Goal: Transaction & Acquisition: Book appointment/travel/reservation

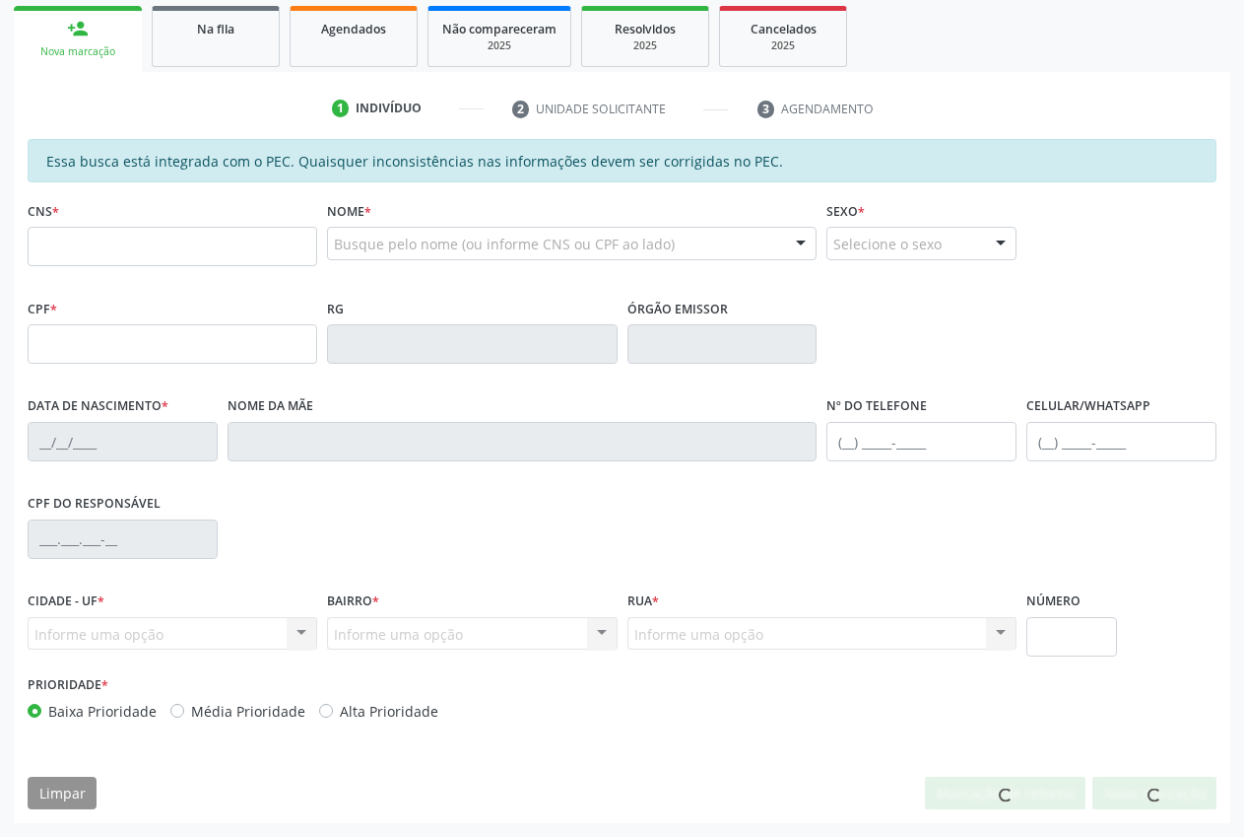
scroll to position [289, 0]
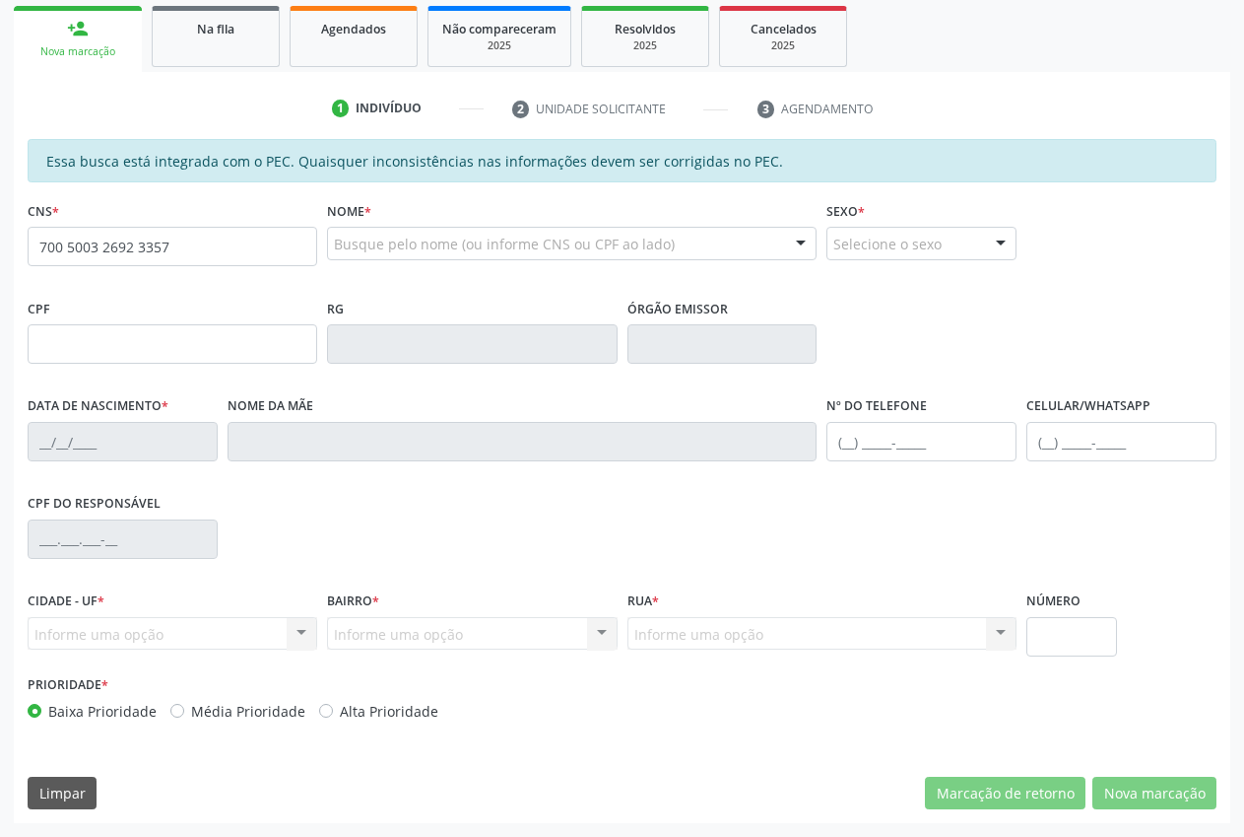
type input "700 5003 2692 3357"
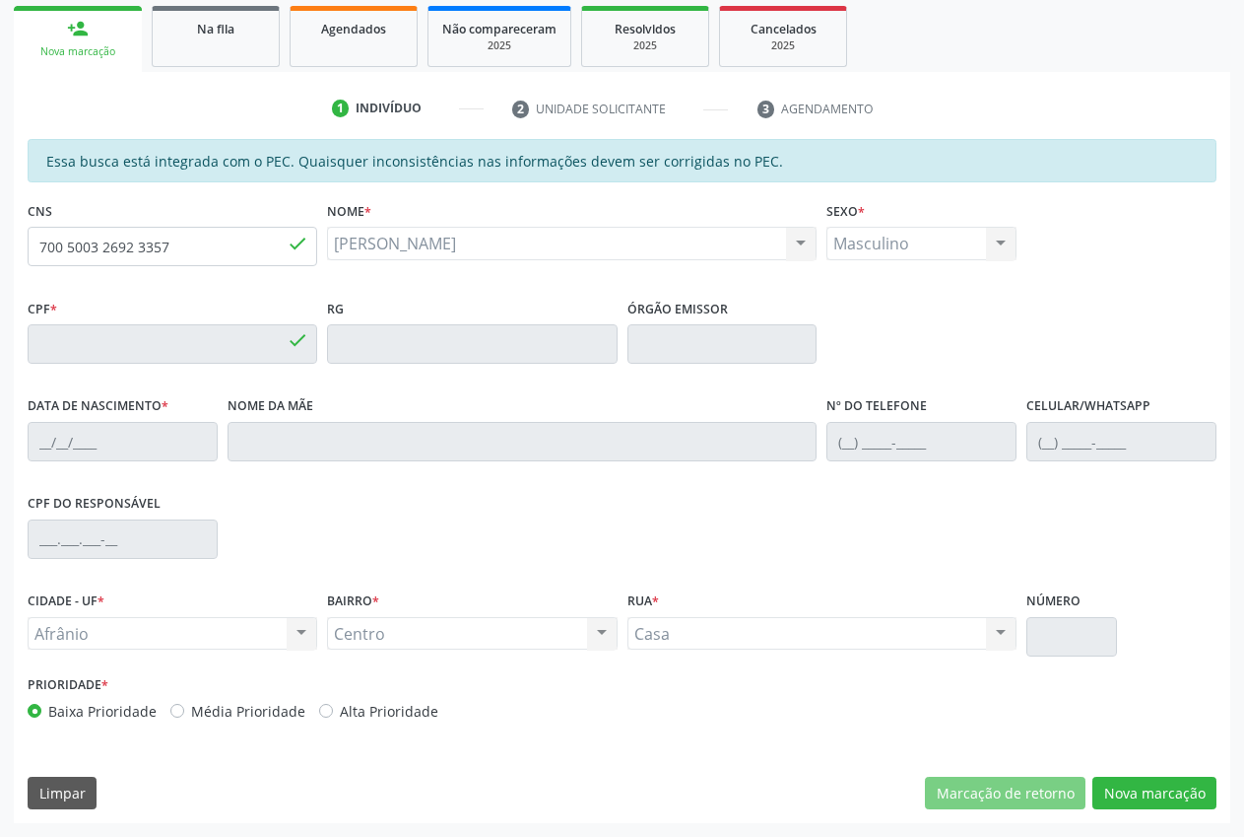
type input "714.058.454-06"
type input "[DATE]"
type input "[PERSON_NAME]"
type input "[PHONE_NUMBER]"
type input "S/N"
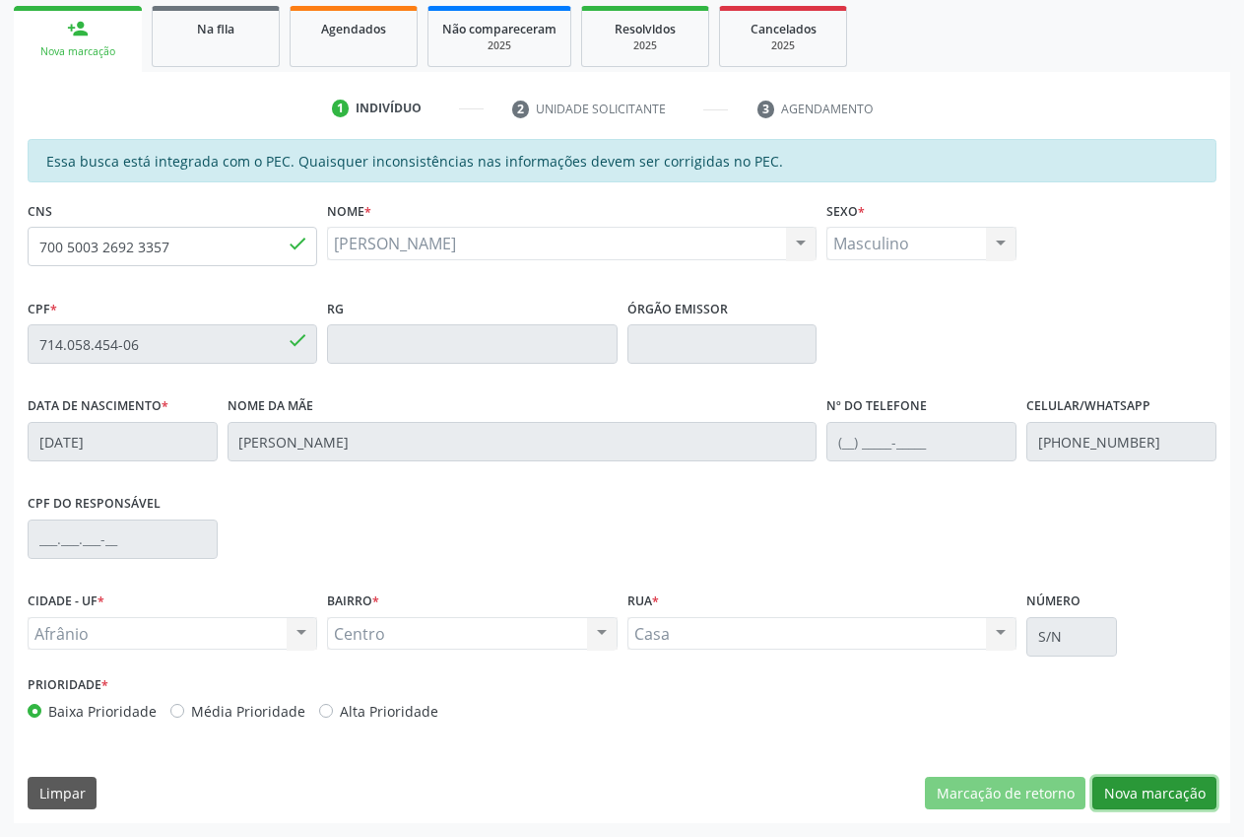
click at [1167, 792] on button "Nova marcação" at bounding box center [1155, 793] width 124 height 34
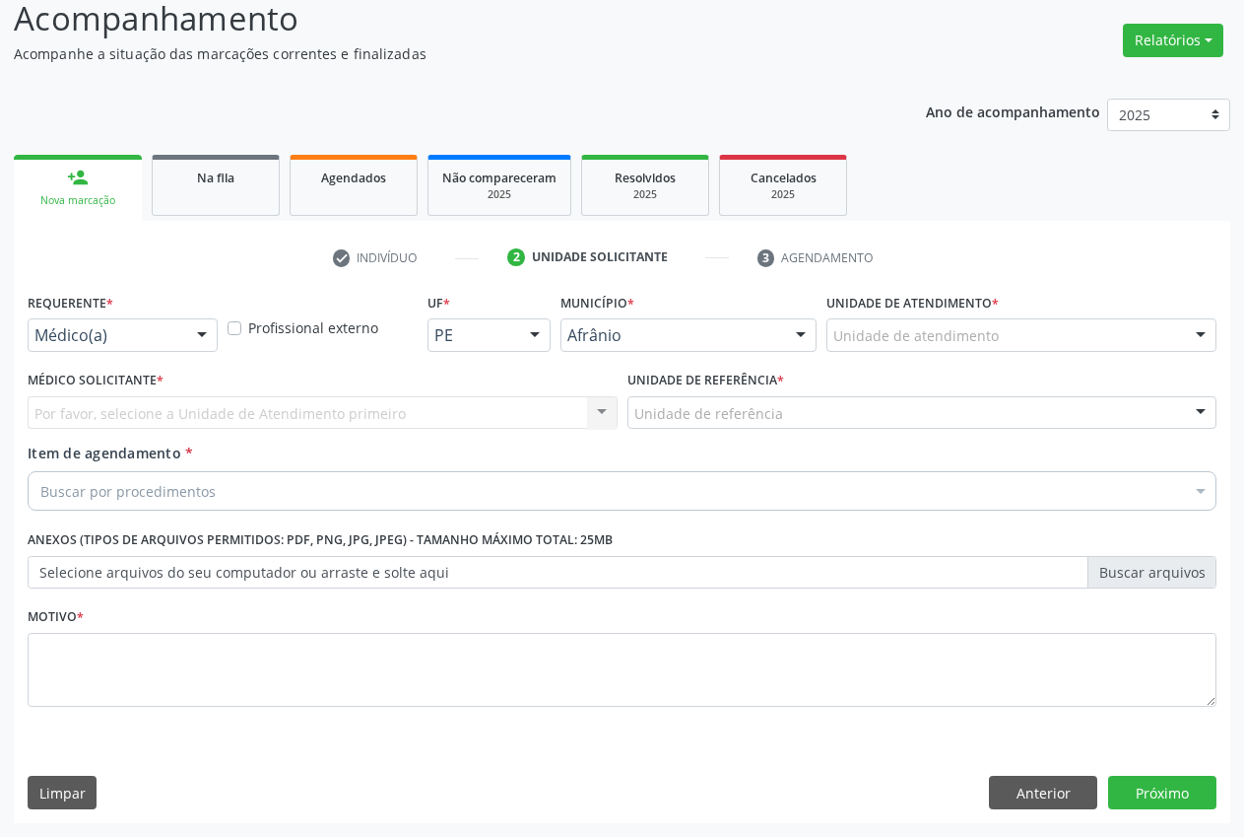
scroll to position [140, 0]
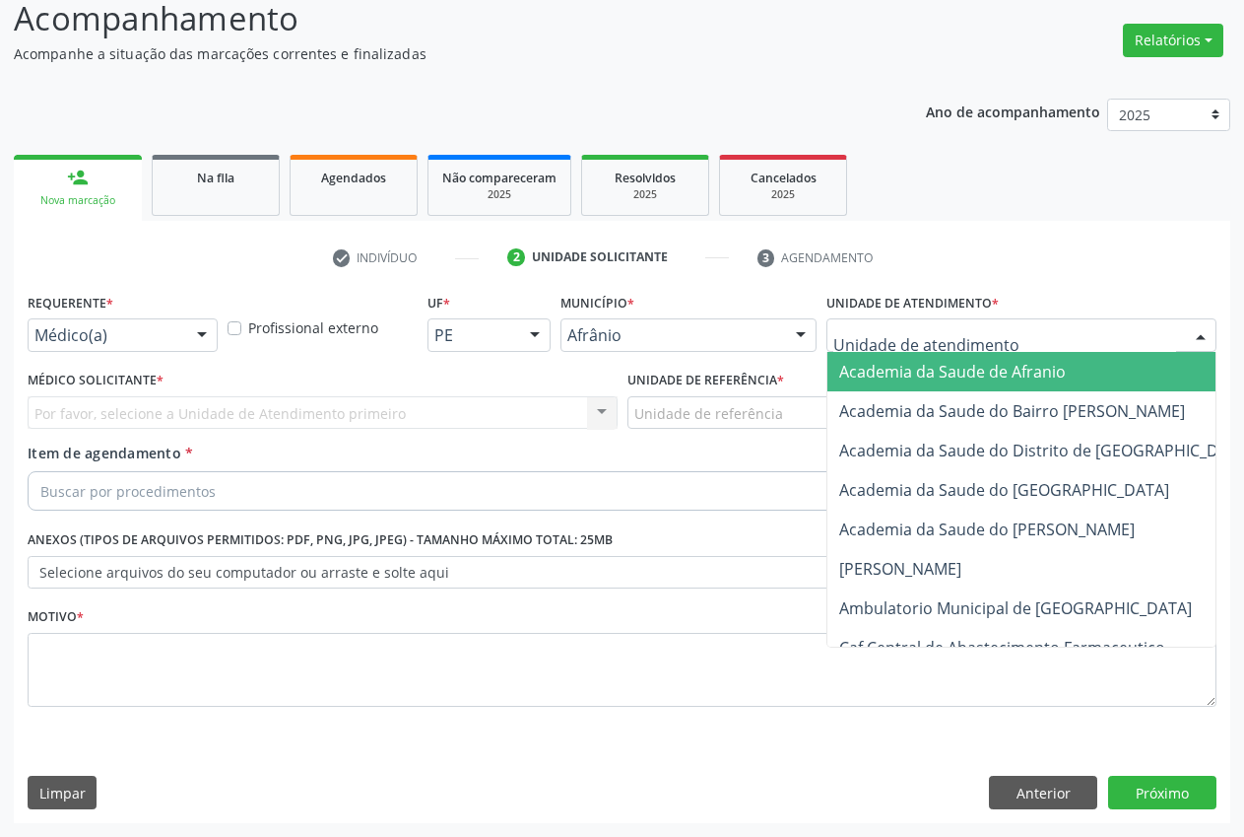
click at [1040, 337] on div at bounding box center [1022, 335] width 390 height 34
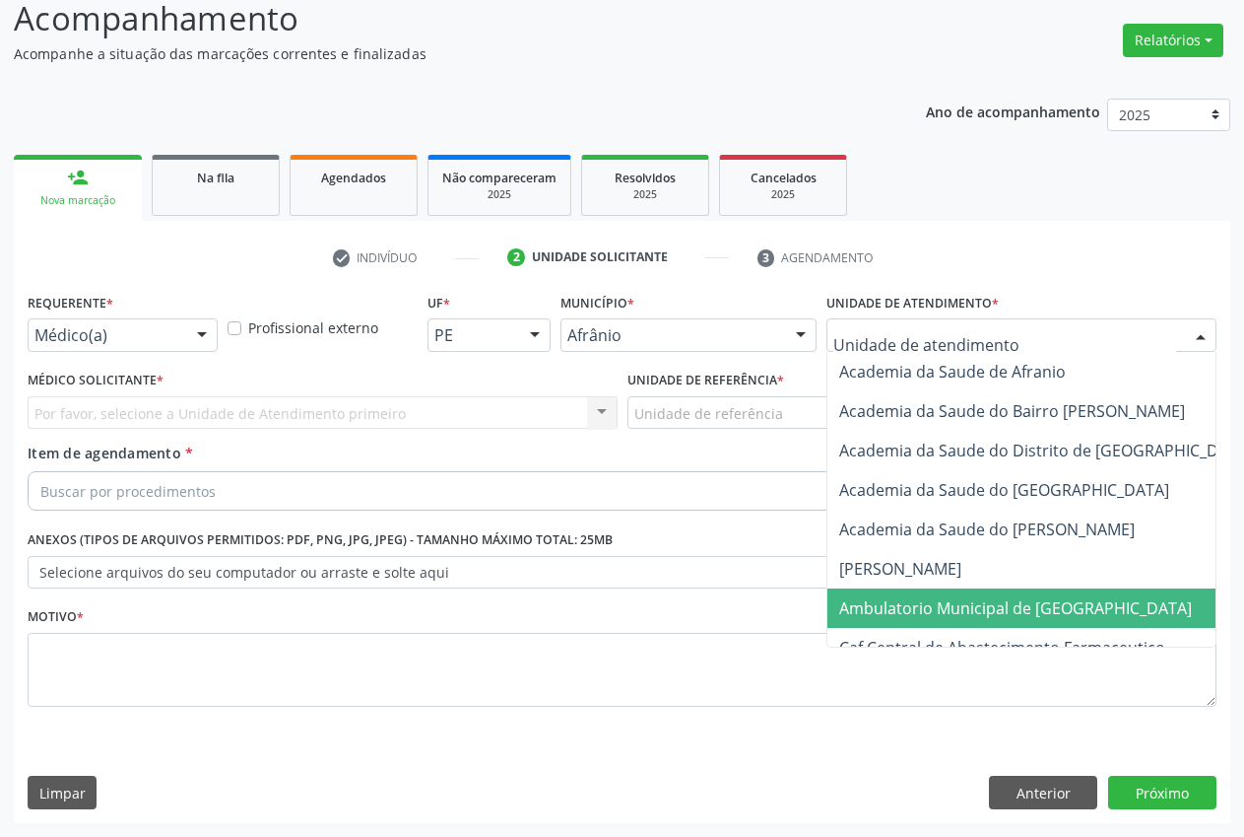
click at [1044, 611] on span "Ambulatorio Municipal de [GEOGRAPHIC_DATA]" at bounding box center [1016, 608] width 353 height 22
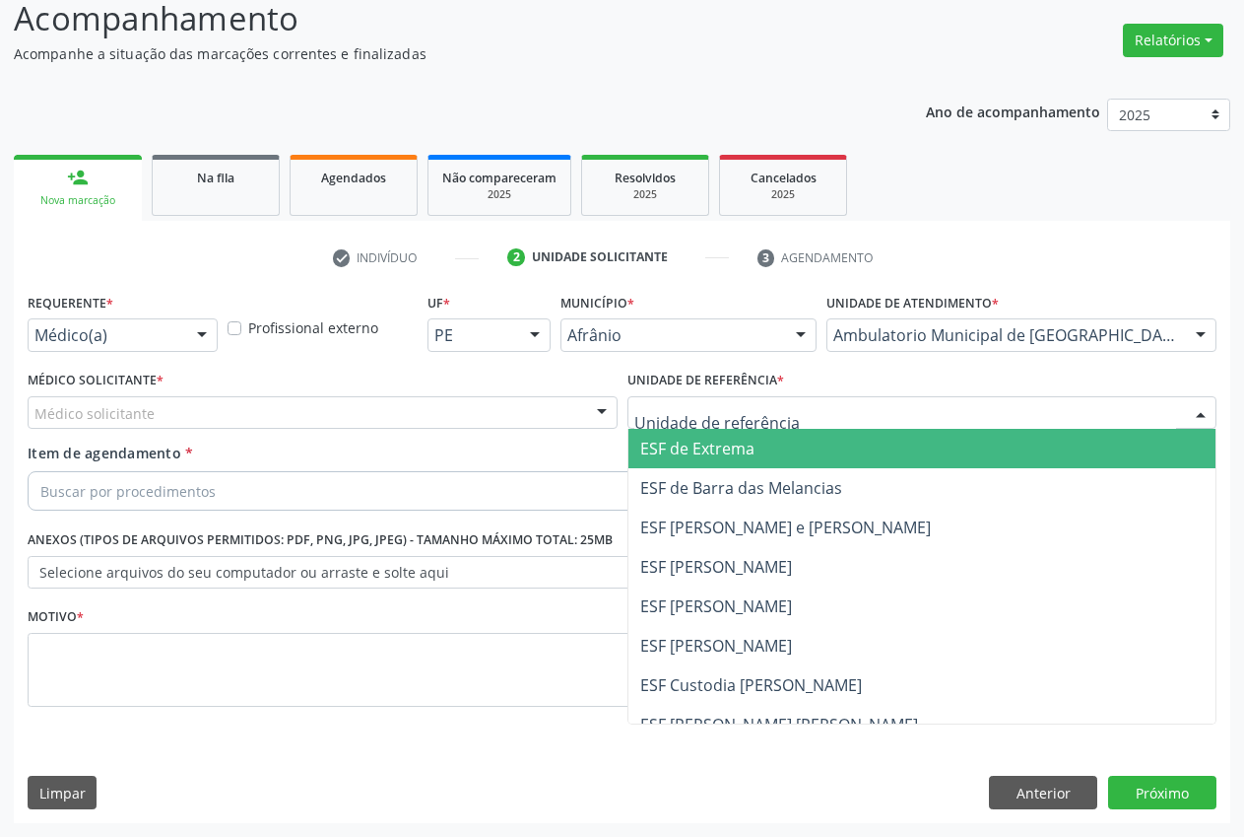
click at [852, 415] on div at bounding box center [923, 413] width 590 height 34
click at [766, 437] on span "ESF de Extrema" at bounding box center [923, 448] width 588 height 39
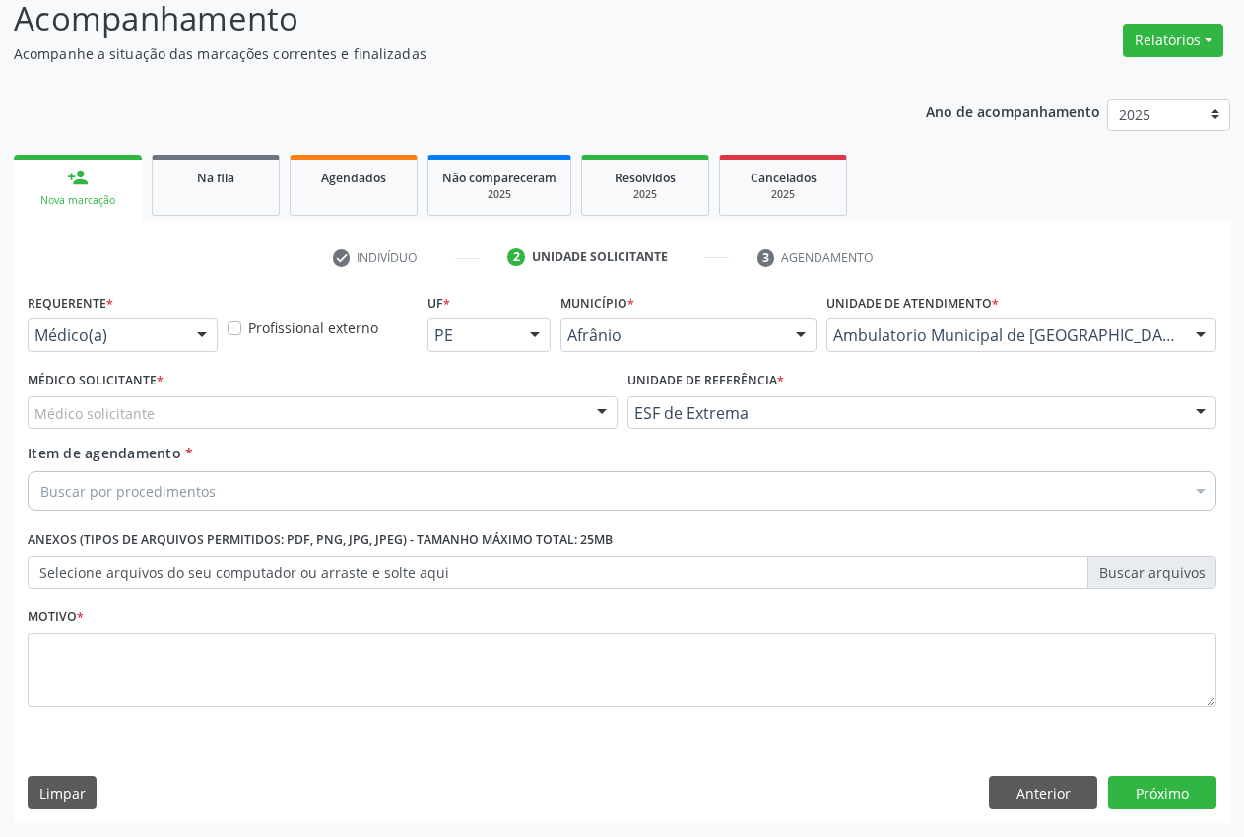
click at [572, 405] on div "Médico solicitante" at bounding box center [323, 413] width 590 height 34
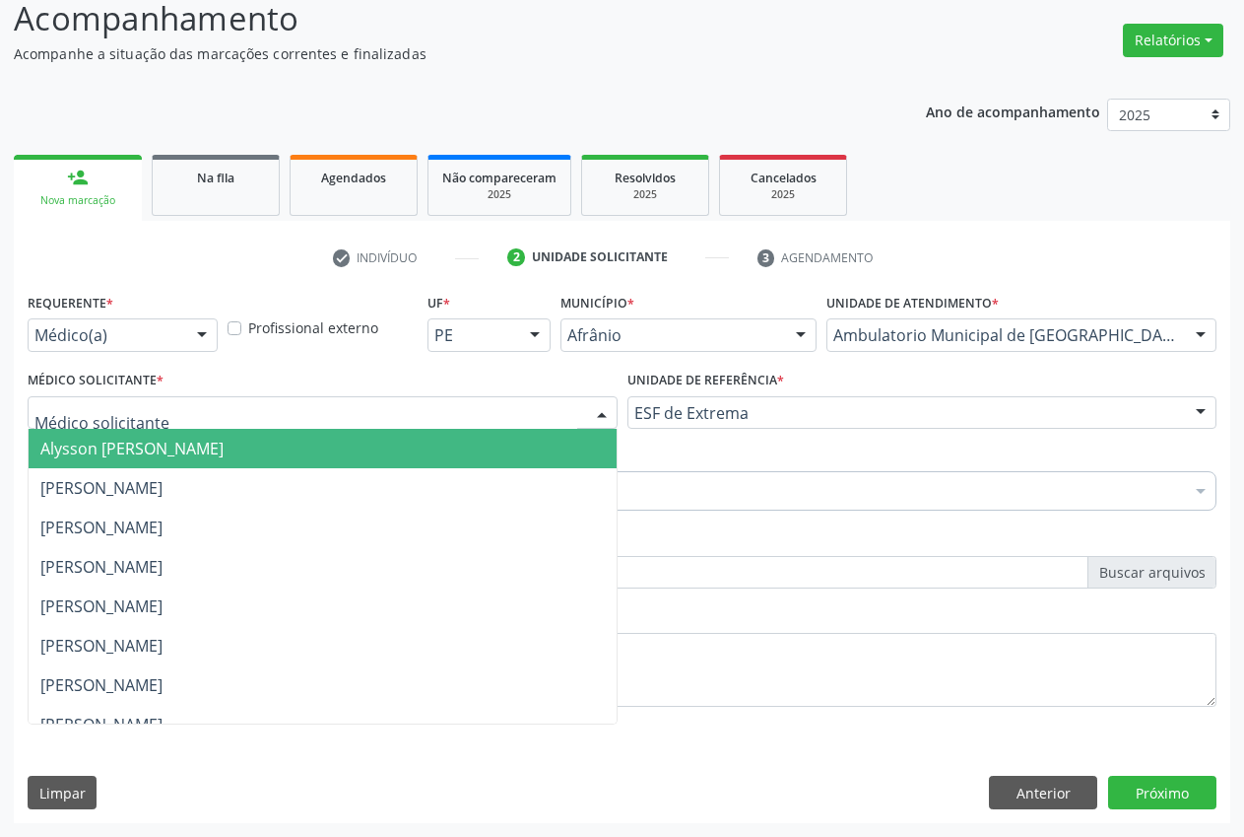
click at [358, 453] on span "Alysson [PERSON_NAME]" at bounding box center [323, 448] width 588 height 39
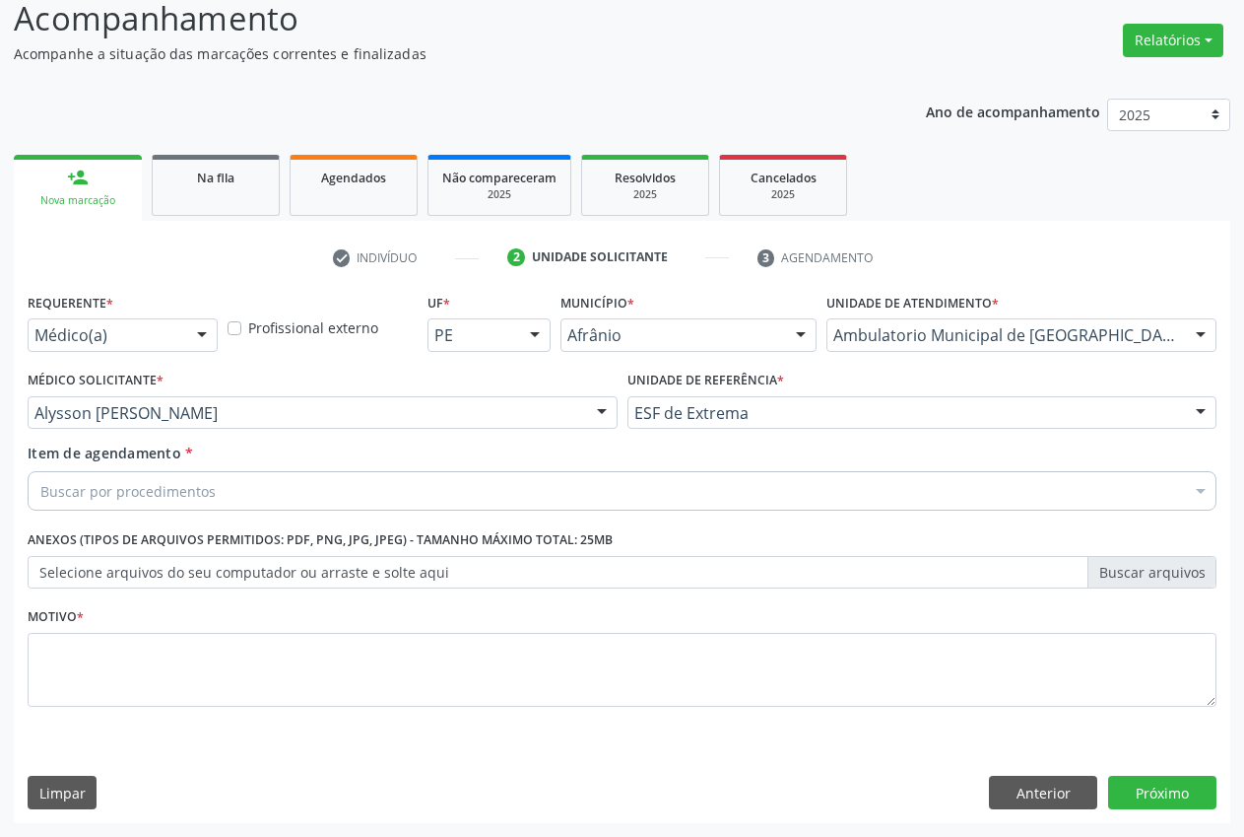
click at [359, 505] on div "Buscar por procedimentos" at bounding box center [622, 490] width 1189 height 39
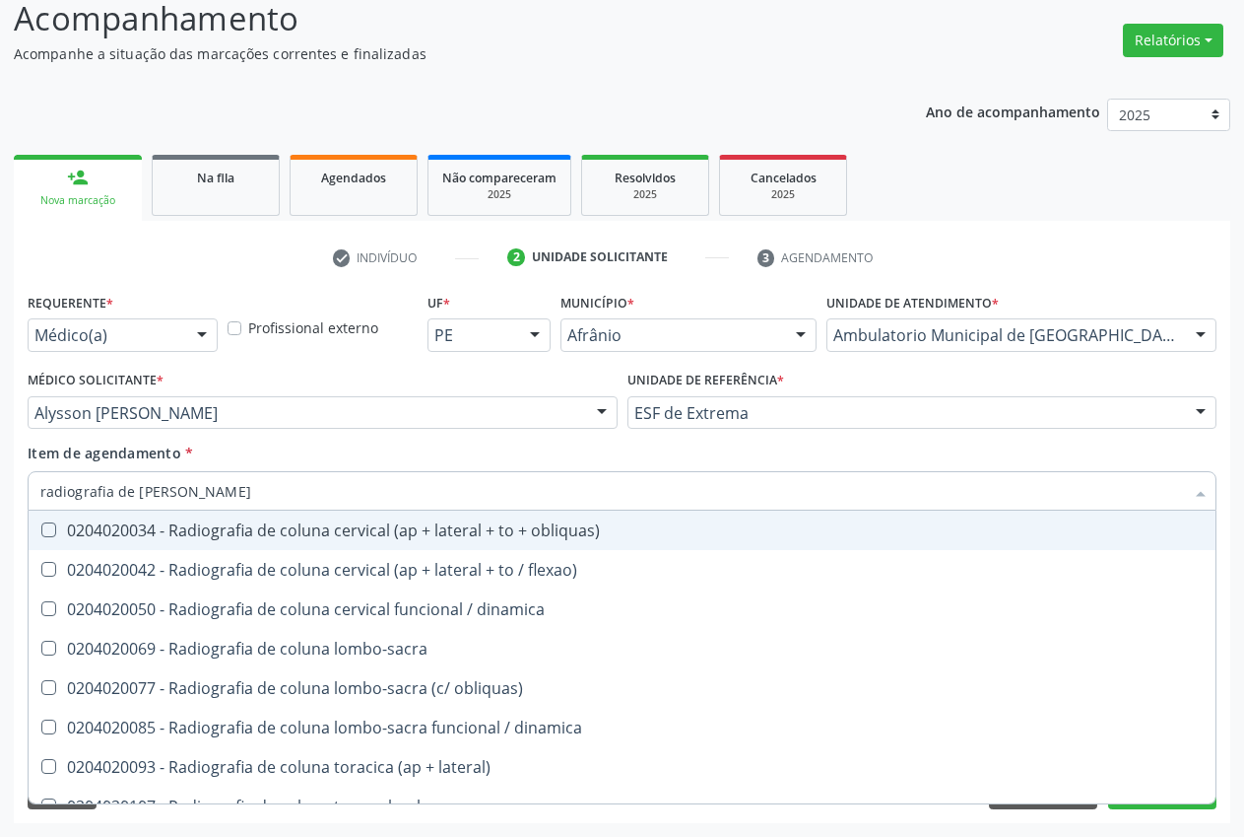
type input "radiografia de coluna"
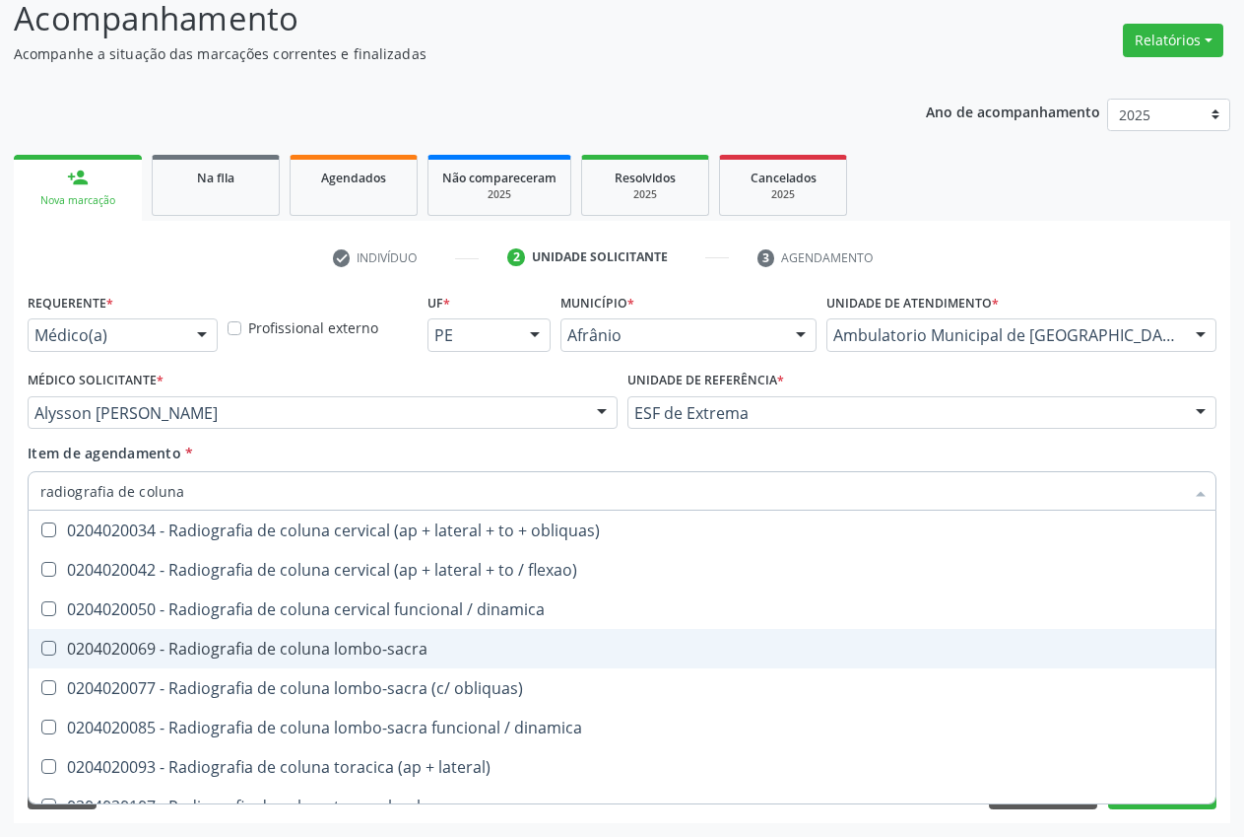
click at [412, 660] on span "0204020069 - Radiografia de coluna lombo-sacra" at bounding box center [622, 648] width 1187 height 39
checkbox lombo-sacra "true"
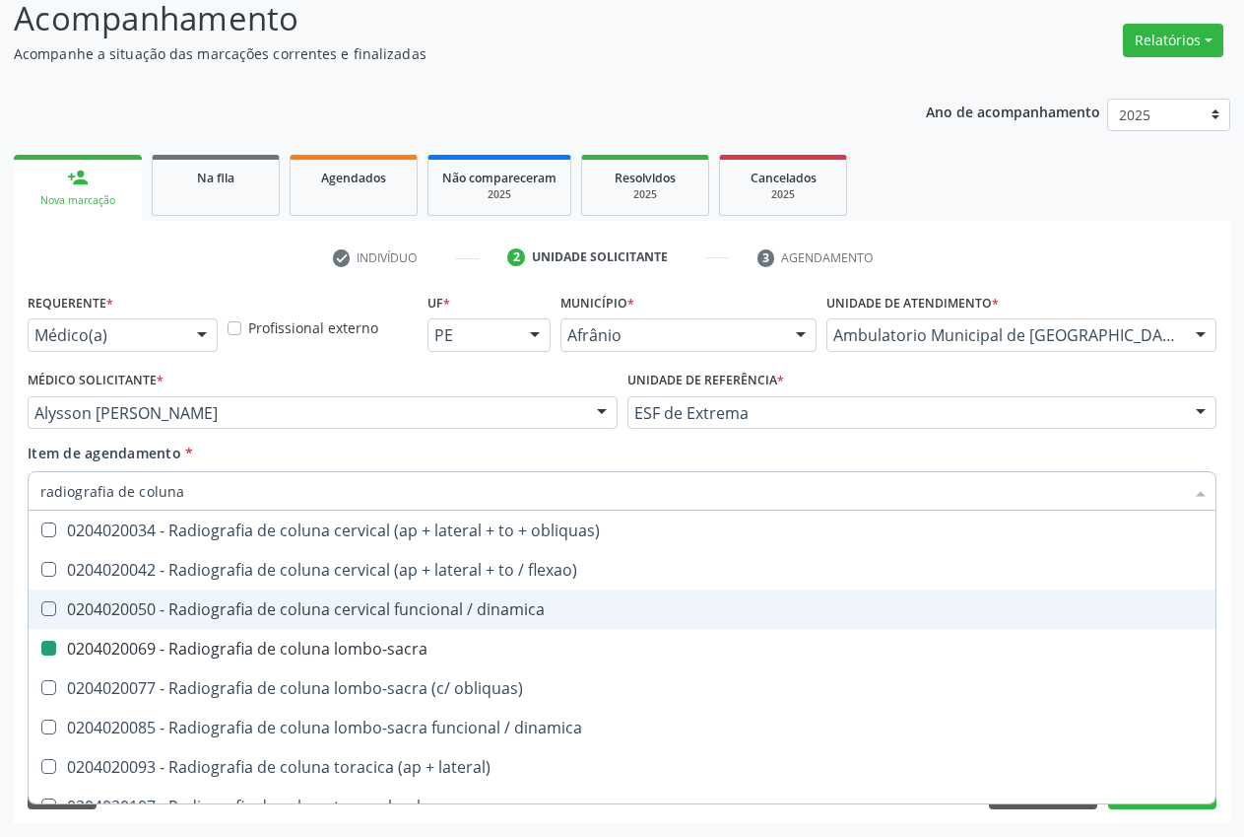
click at [1212, 281] on div "check Indivíduo 2 Unidade solicitante 3 Agendamento Essa busca está integrada c…" at bounding box center [622, 531] width 1217 height 581
click at [1241, 576] on div "Acompanhamento Acompanhe a situação das marcações correntes e finalizadas Relat…" at bounding box center [622, 402] width 1244 height 868
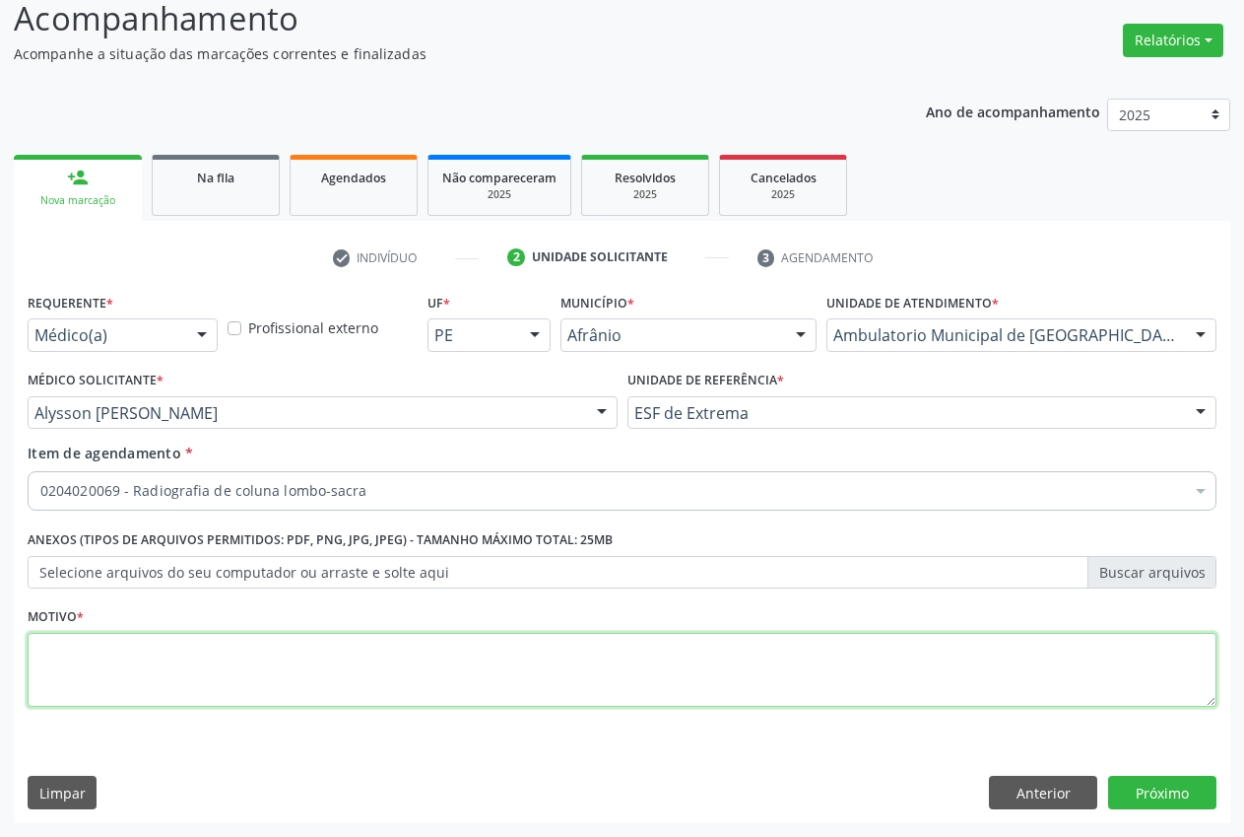
click at [1082, 671] on textarea at bounding box center [622, 670] width 1189 height 75
type textarea "."
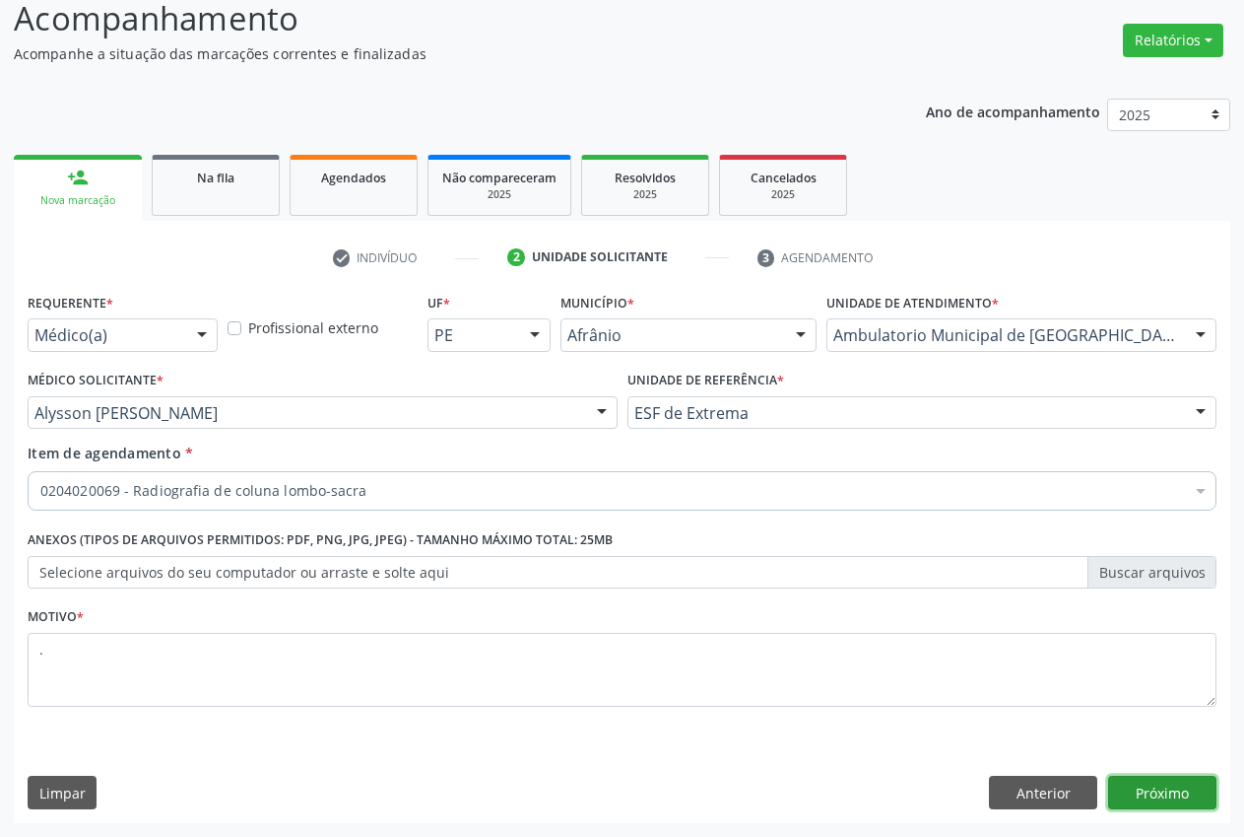
click at [1205, 781] on button "Próximo" at bounding box center [1163, 792] width 108 height 34
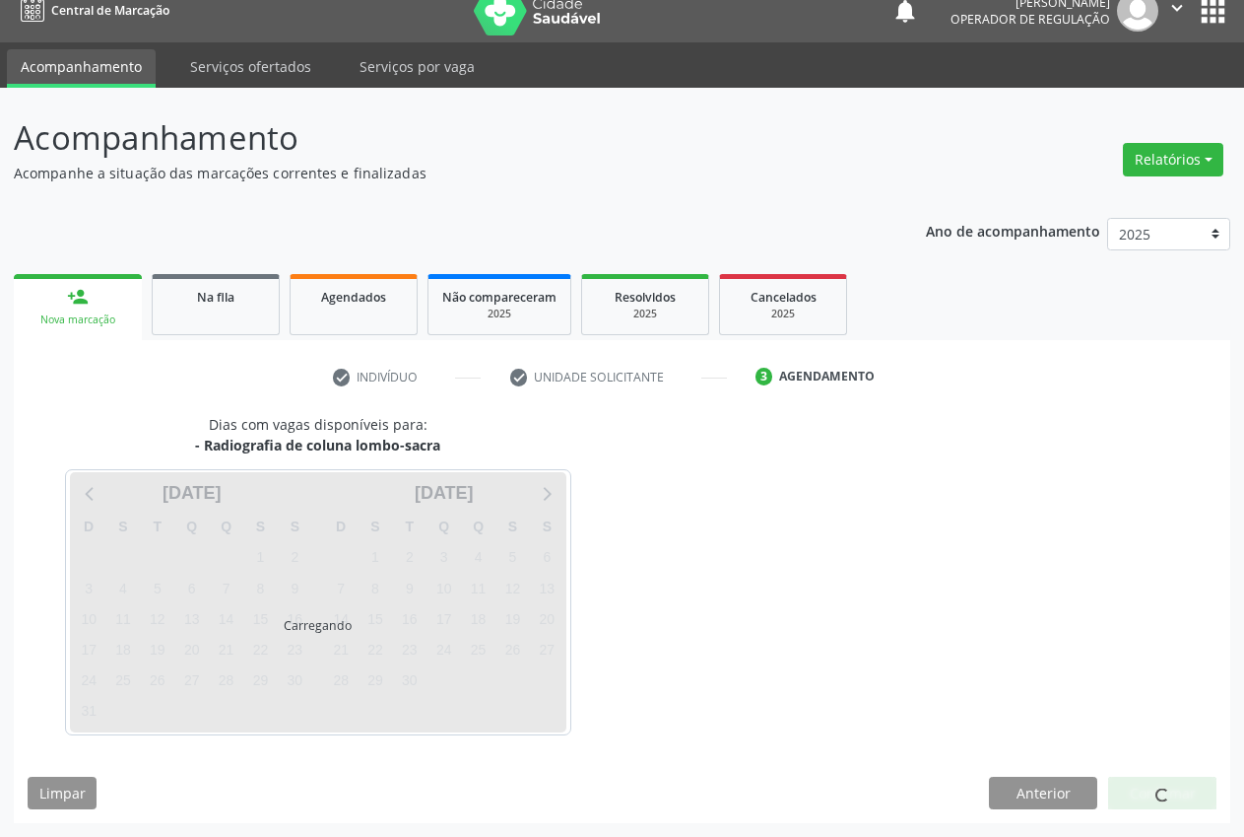
scroll to position [21, 0]
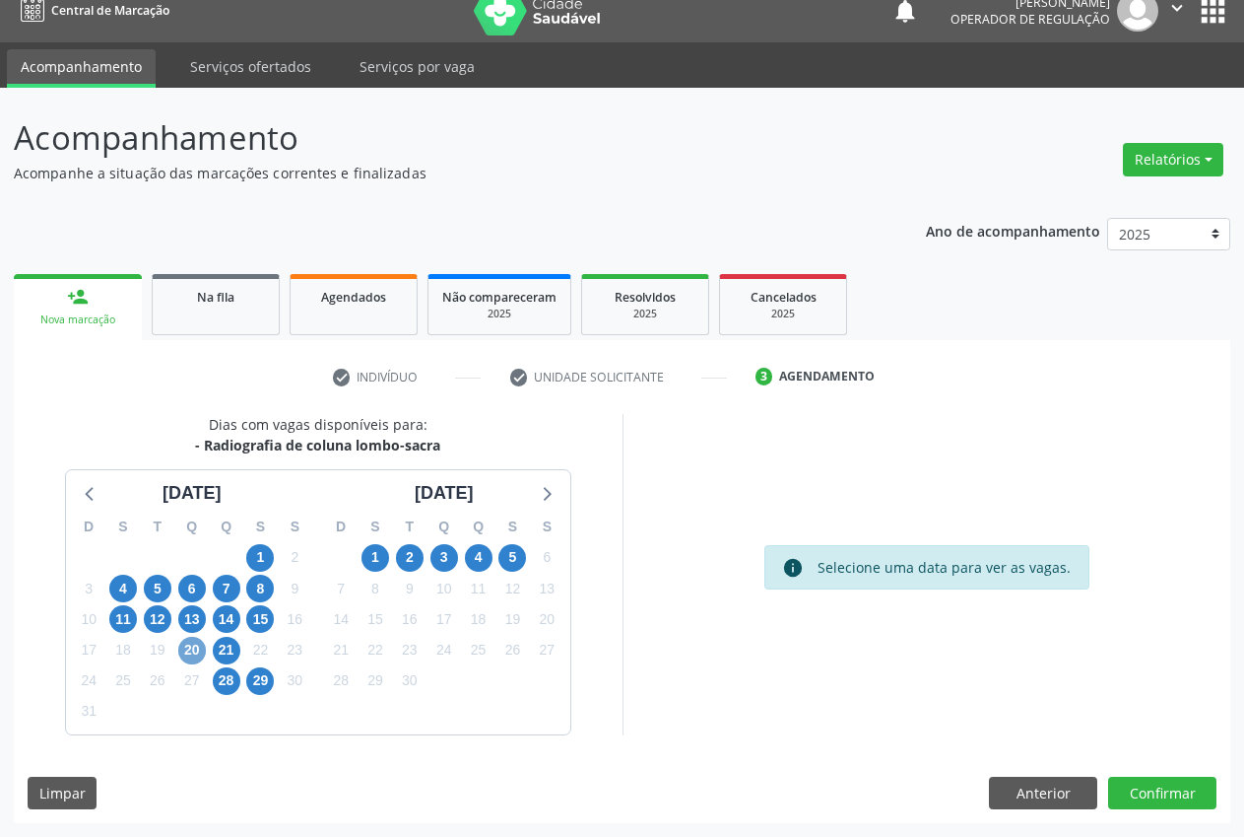
click at [204, 651] on span "20" at bounding box center [192, 651] width 28 height 28
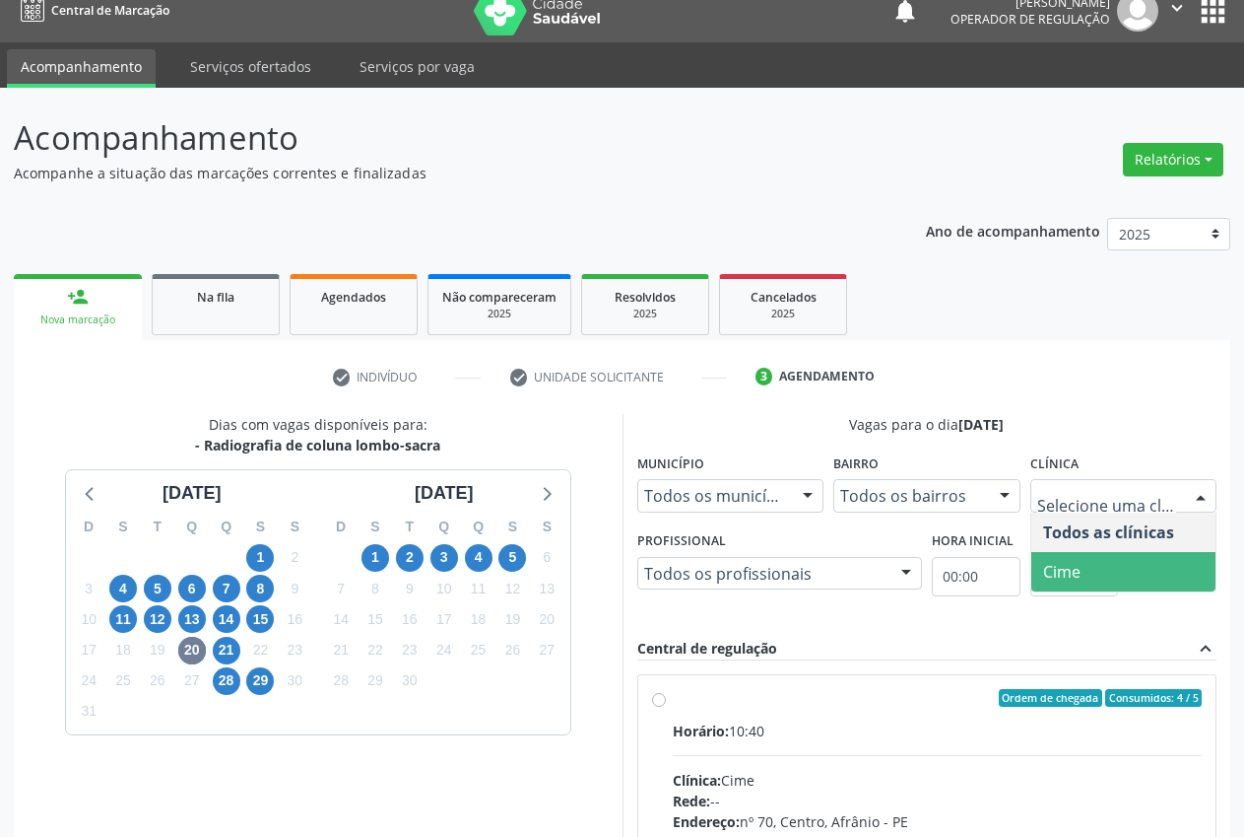
click at [1137, 563] on span "Cime" at bounding box center [1124, 571] width 185 height 39
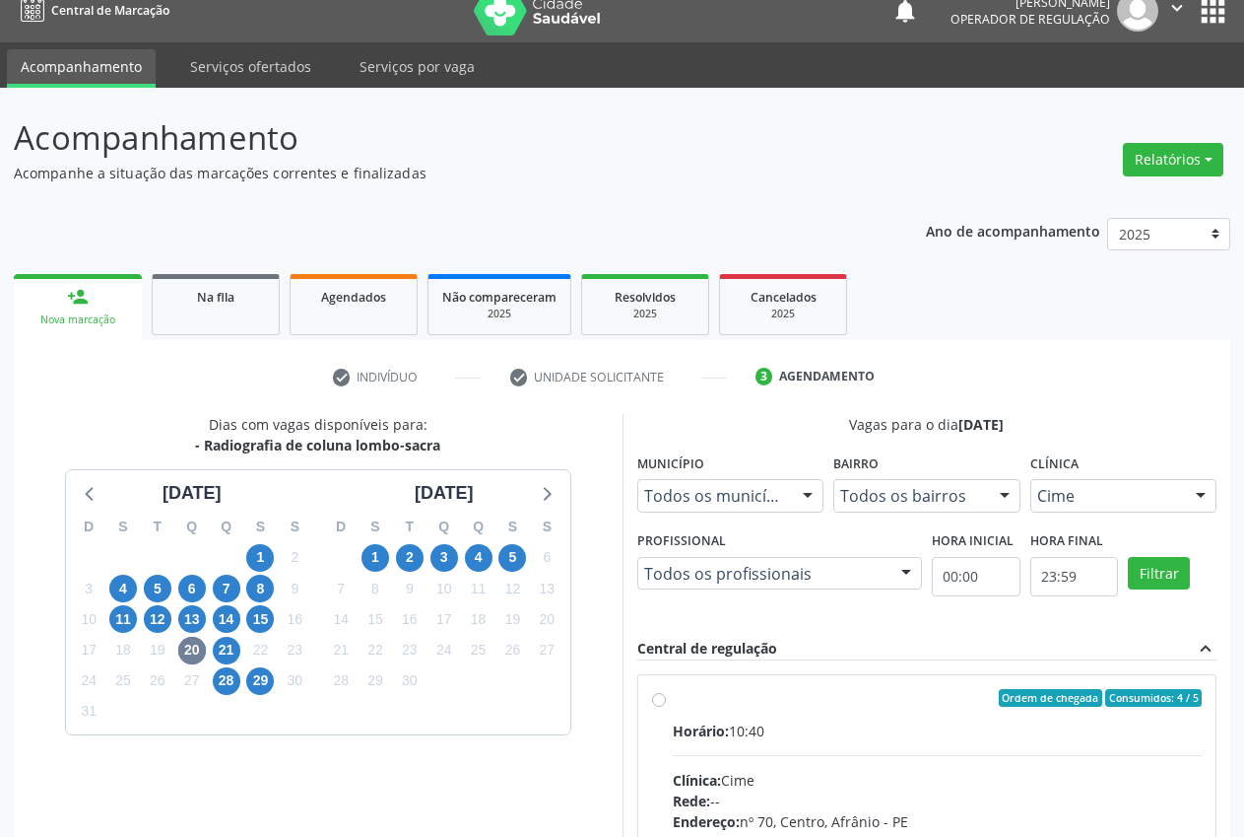
click at [669, 699] on div "Ordem de chegada Consumidos: 4 / 5 Horário: 10:40 Clínica: Cime Rede: -- Endere…" at bounding box center [927, 840] width 551 height 303
radio input "true"
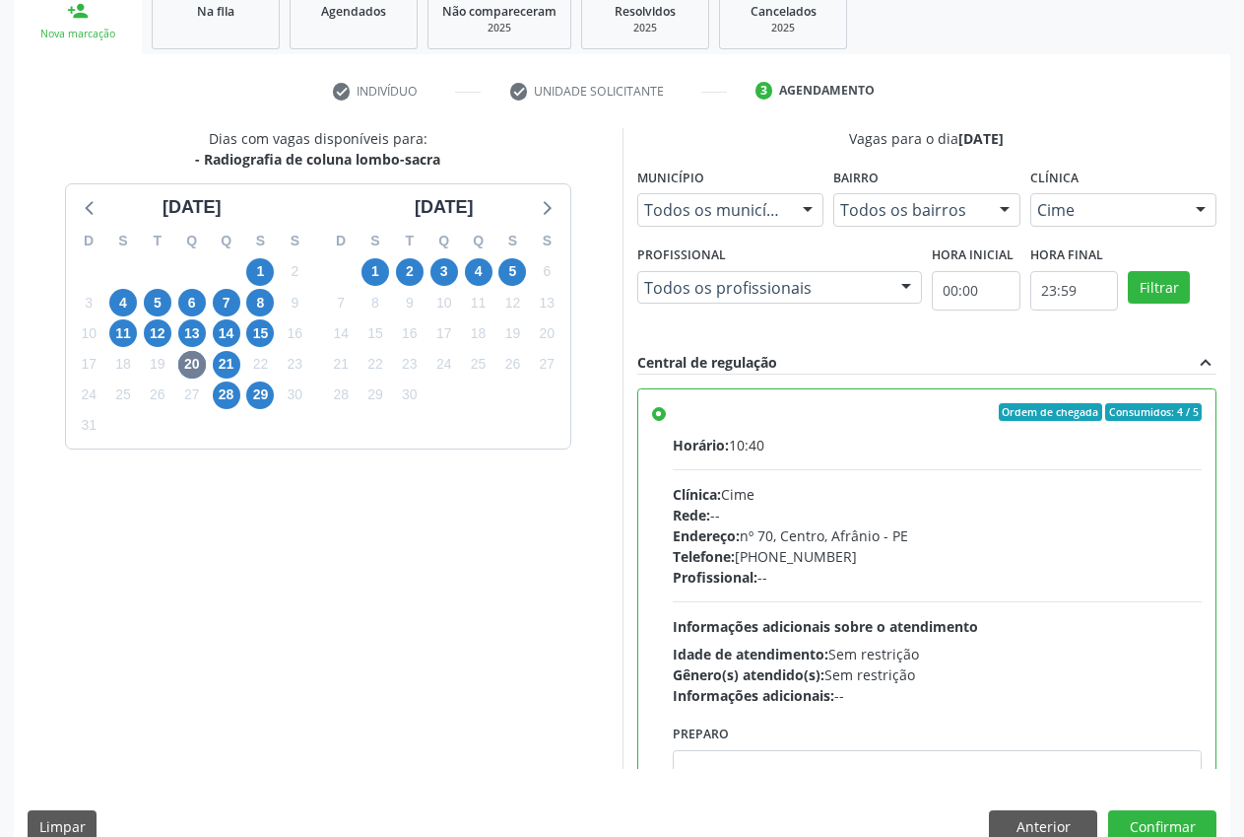
scroll to position [341, 0]
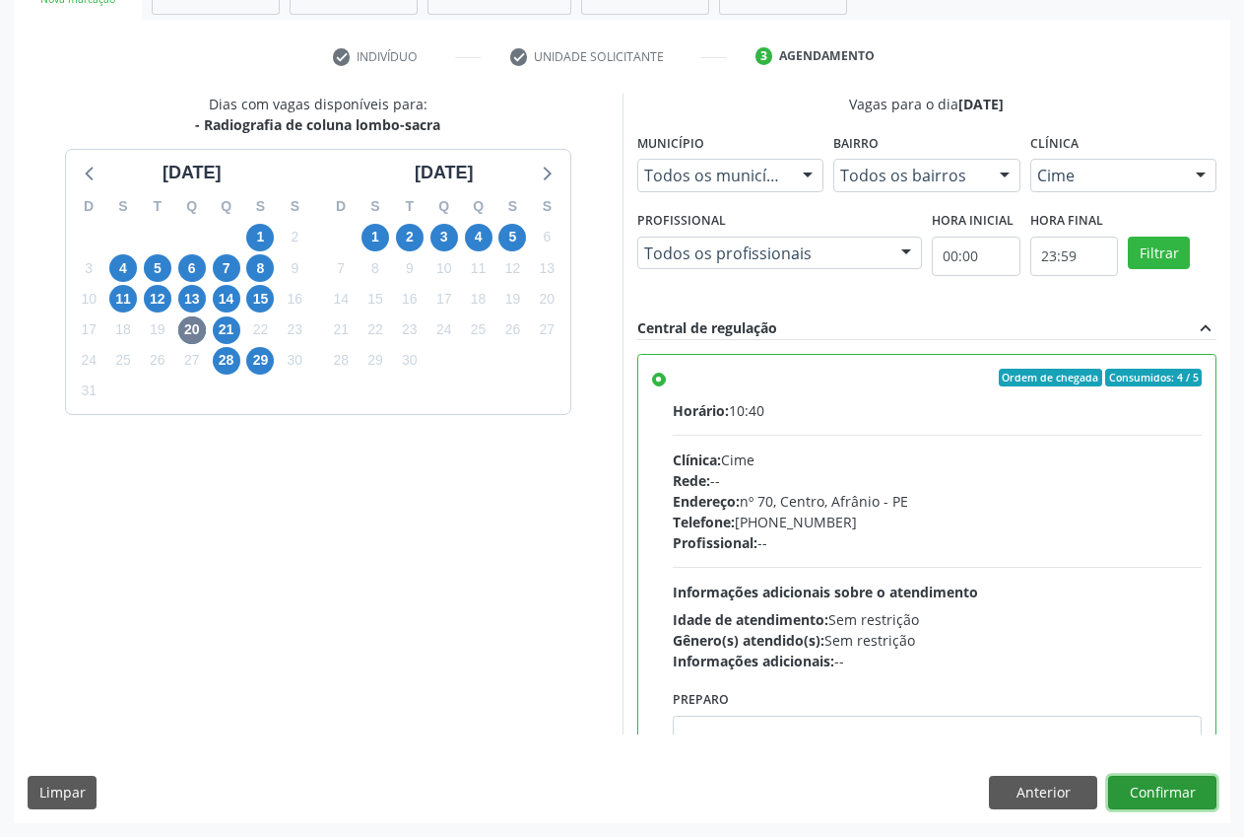
click at [1191, 786] on button "Confirmar" at bounding box center [1163, 792] width 108 height 34
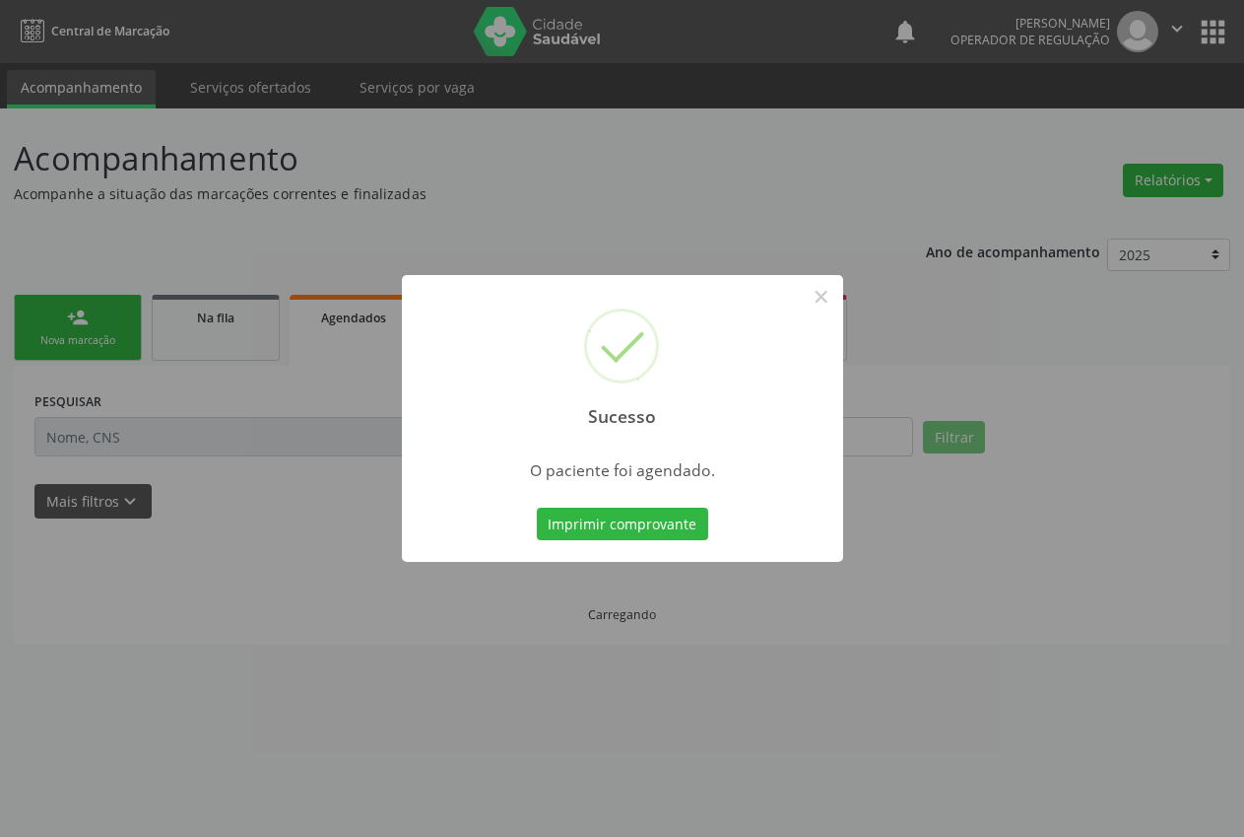
scroll to position [0, 0]
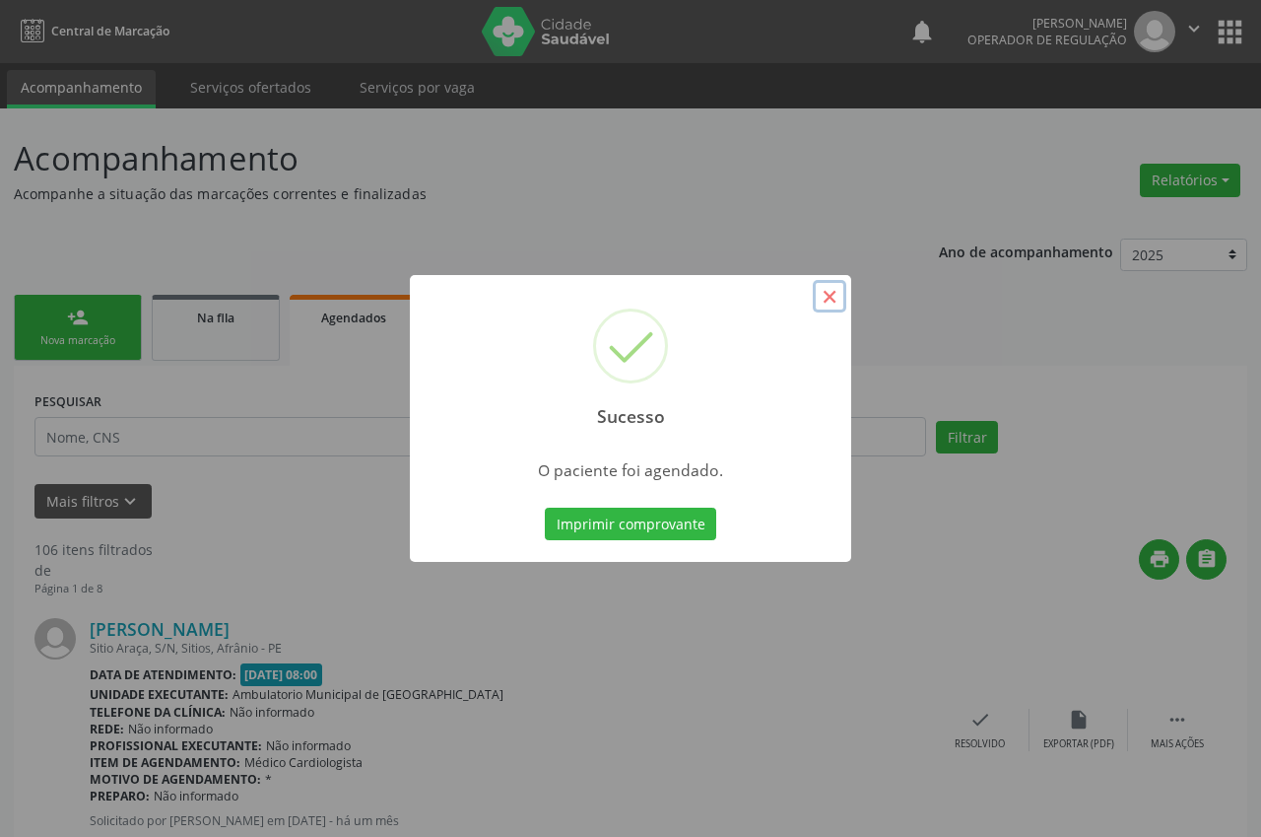
click at [823, 301] on button "×" at bounding box center [830, 297] width 34 height 34
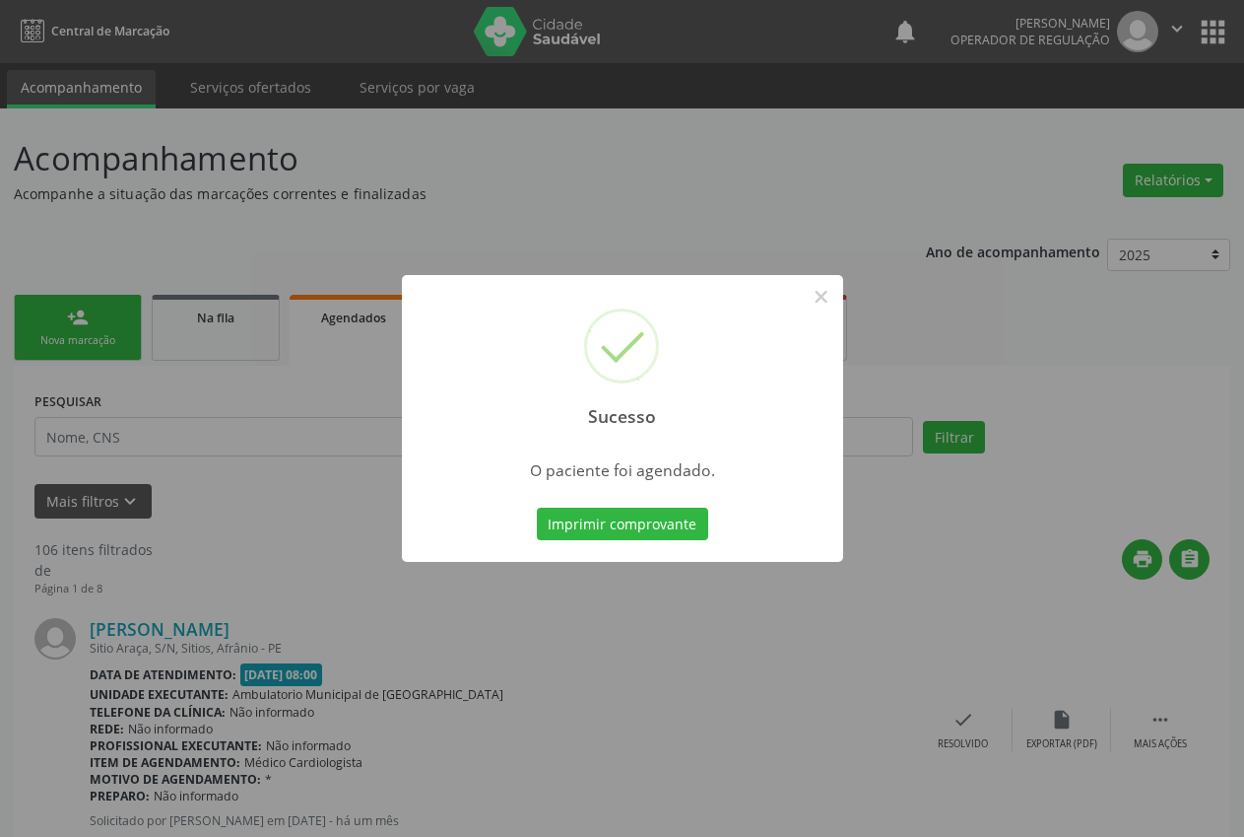
click at [105, 333] on div "Sucesso × O paciente foi agendado. Imprimir comprovante Cancel" at bounding box center [622, 418] width 1244 height 837
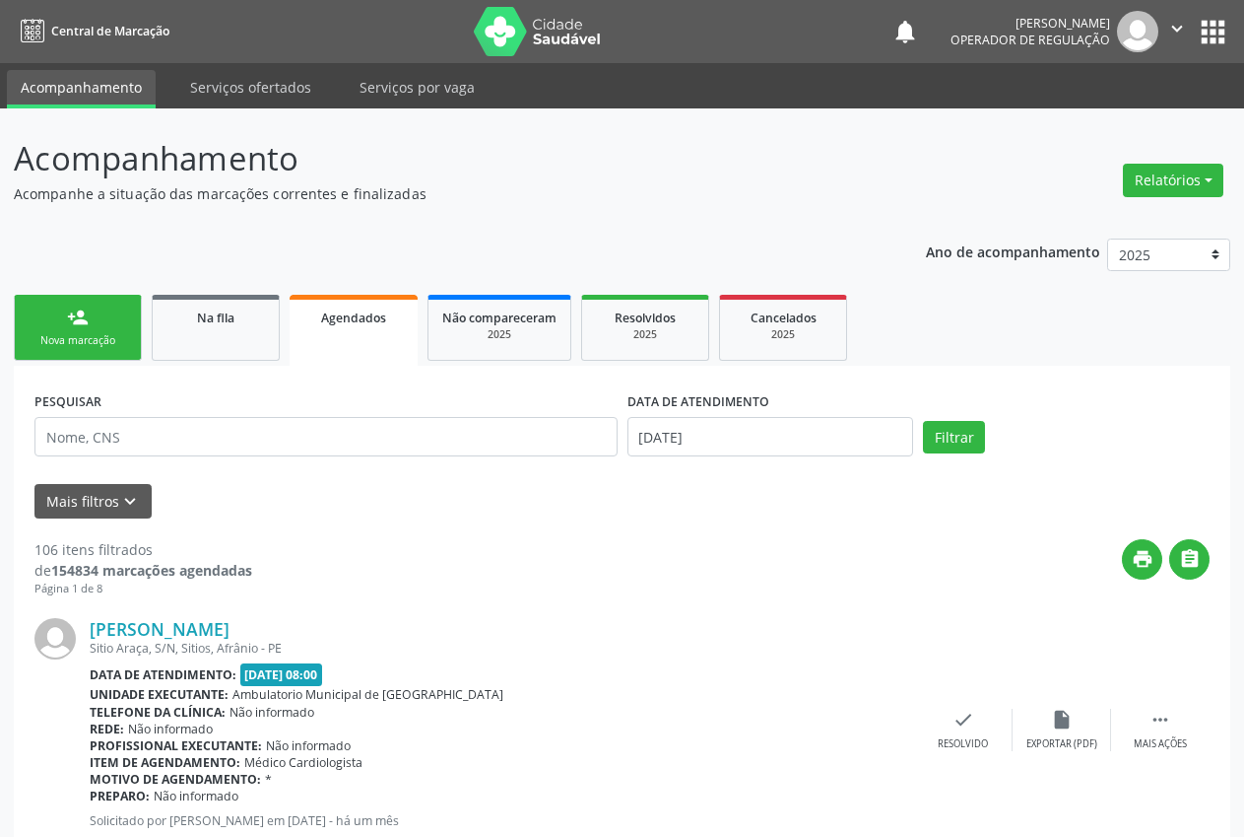
click at [61, 334] on div "Nova marcação" at bounding box center [78, 340] width 99 height 15
click at [44, 327] on link "person_add Nova marcação" at bounding box center [78, 328] width 128 height 66
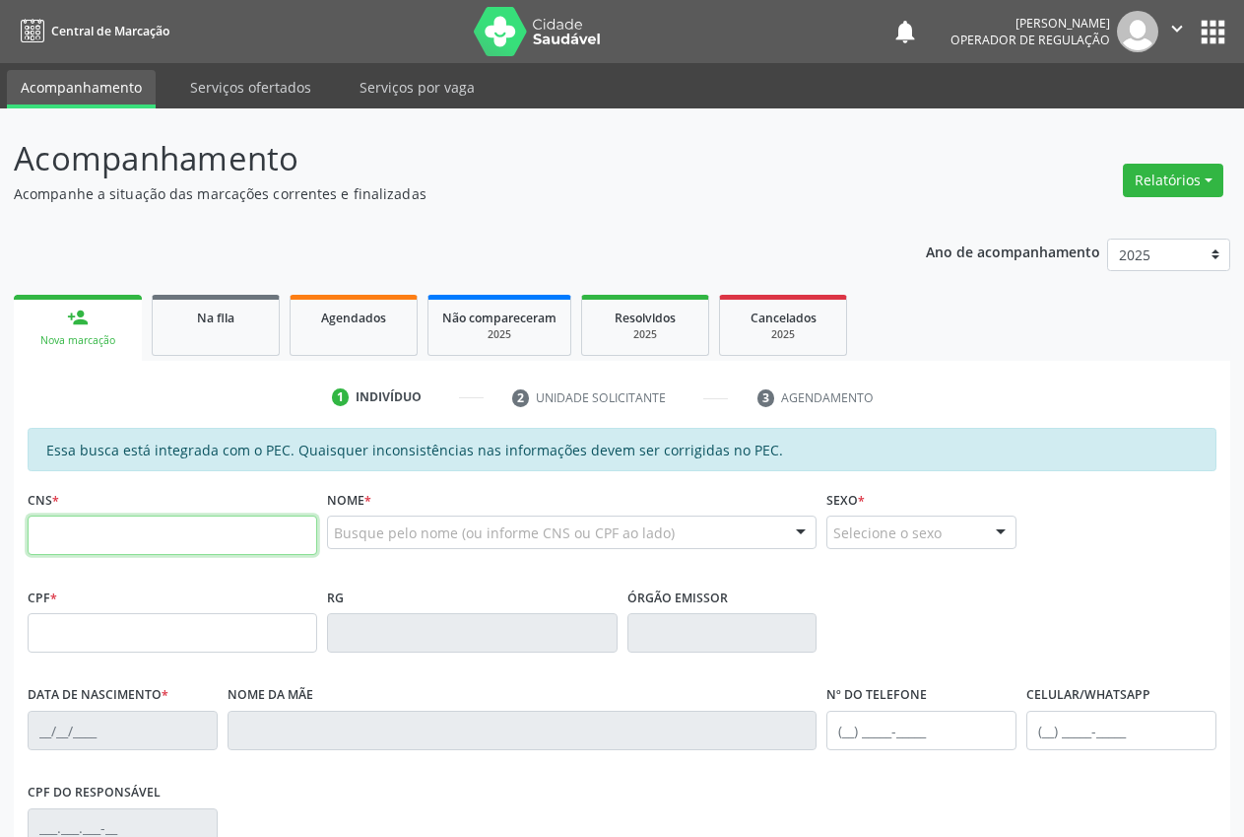
click at [135, 539] on input "text" at bounding box center [173, 534] width 290 height 39
type input "708 6010 9308 3381"
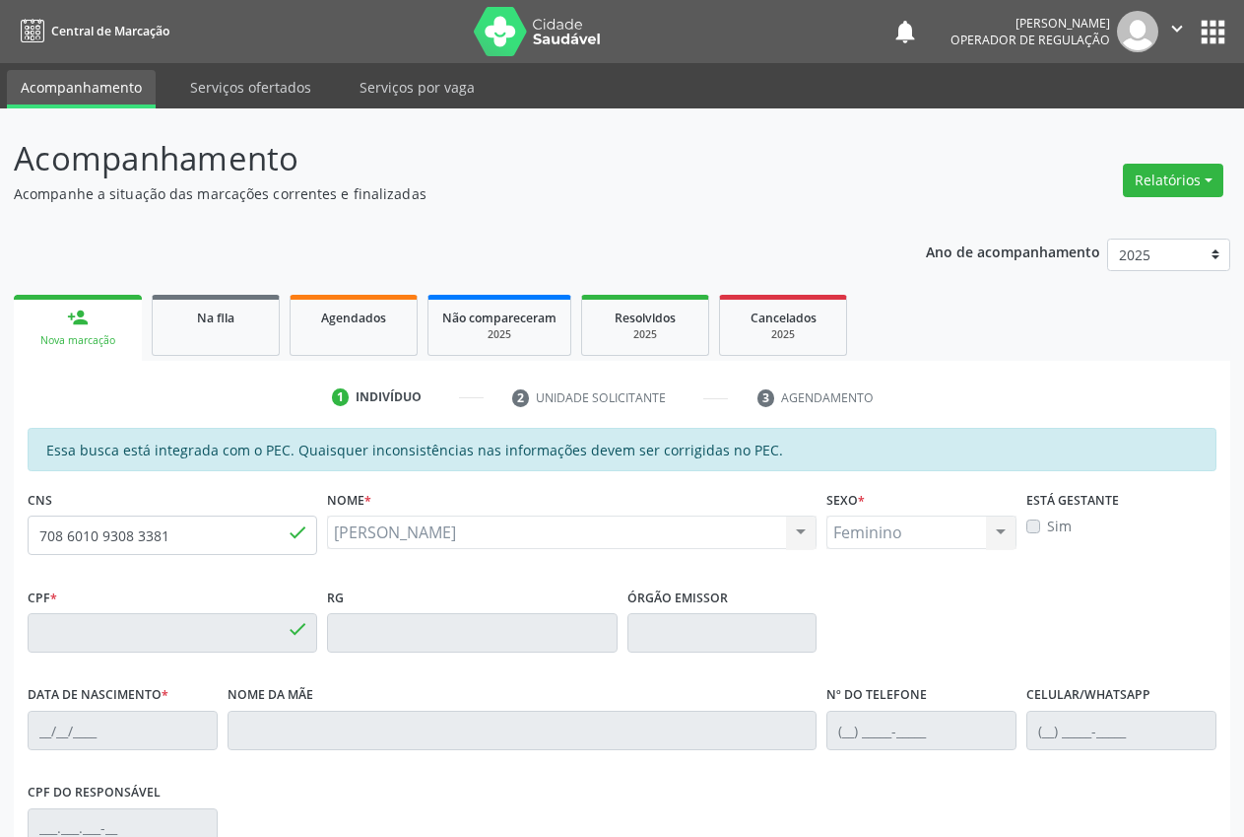
type input "024.303.525-08"
type input "[DATE]"
type input "Ildete [PERSON_NAME]"
type input "[PHONE_NUMBER]"
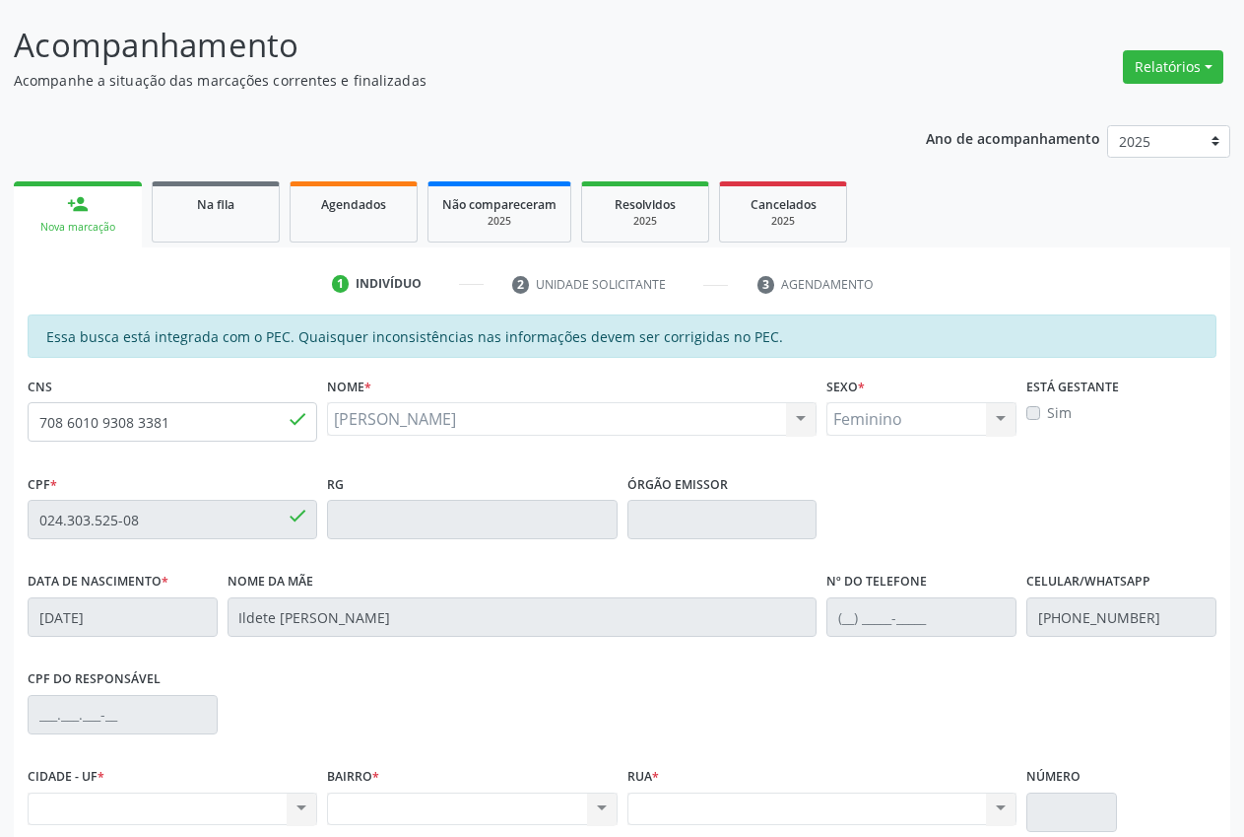
scroll to position [289, 0]
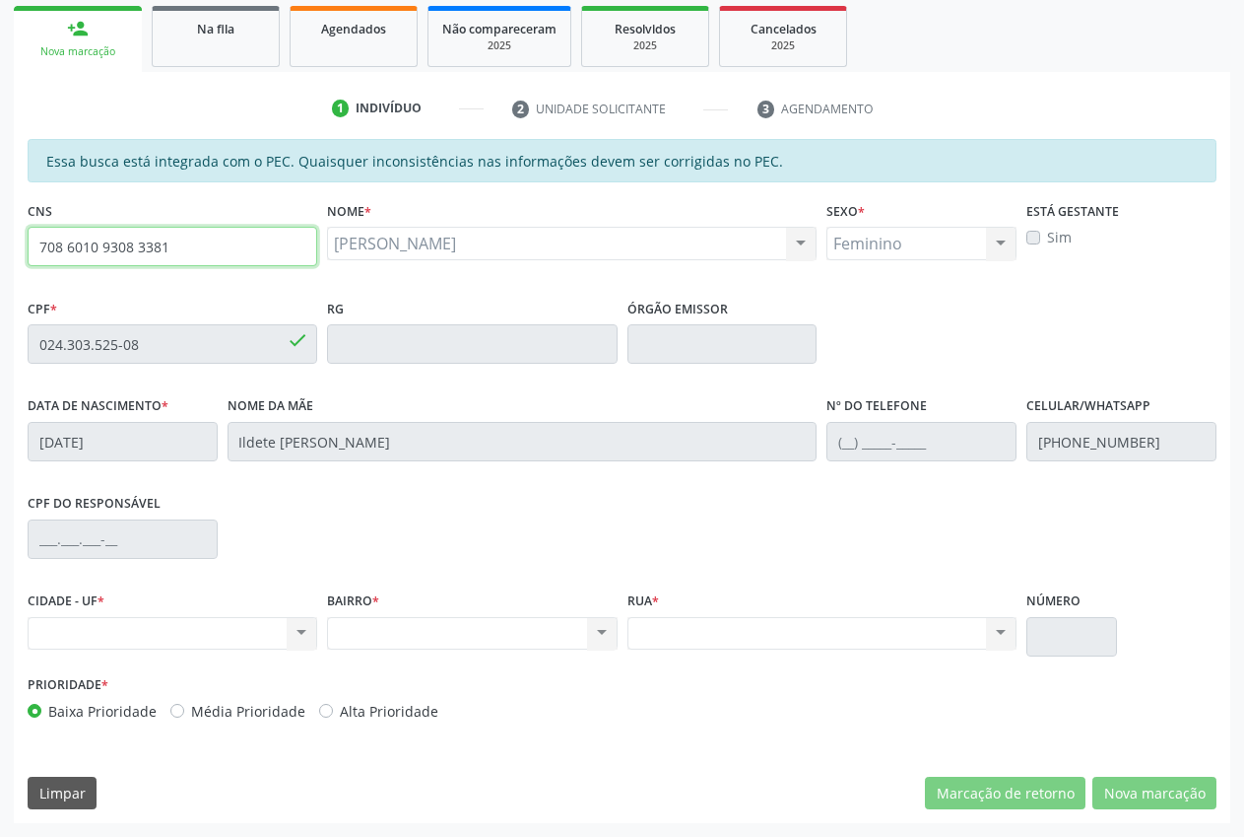
drag, startPoint x: 189, startPoint y: 251, endPoint x: 2, endPoint y: 254, distance: 187.2
click at [2, 254] on div "Acompanhamento Acompanhe a situação das marcações correntes e finalizadas Relat…" at bounding box center [622, 328] width 1244 height 1017
